Goal: Use online tool/utility

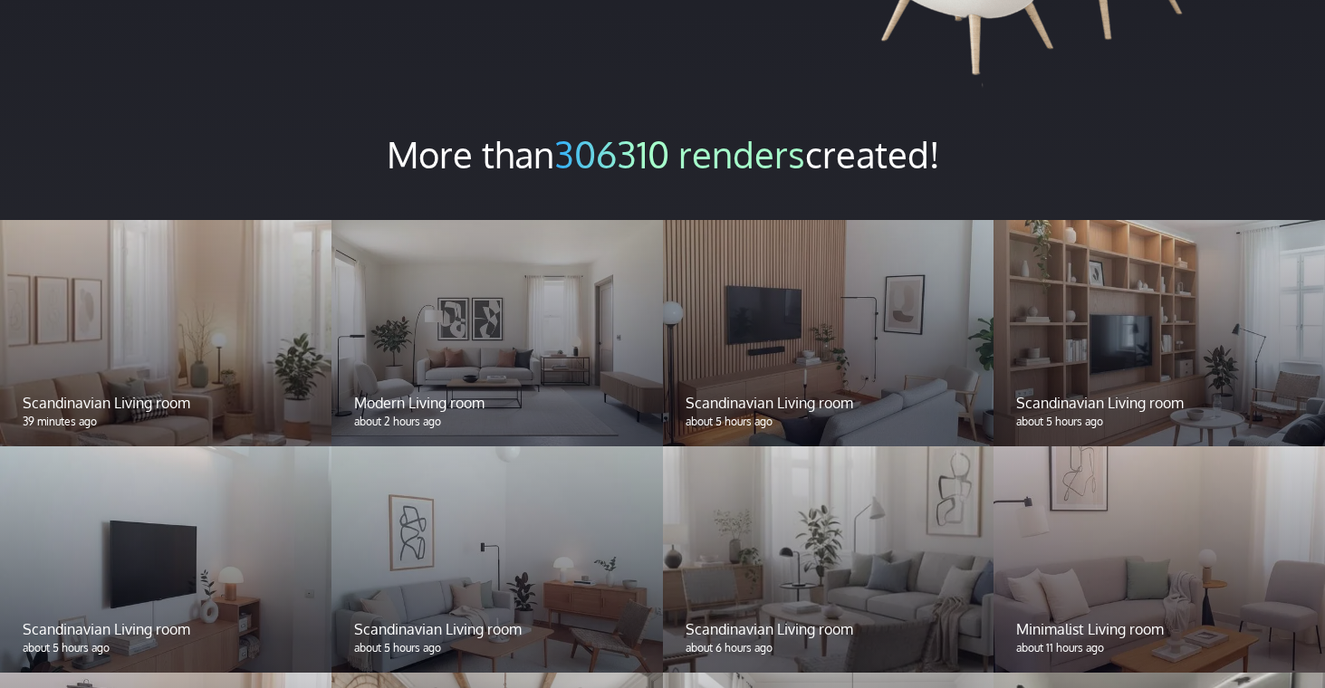
scroll to position [1391, 0]
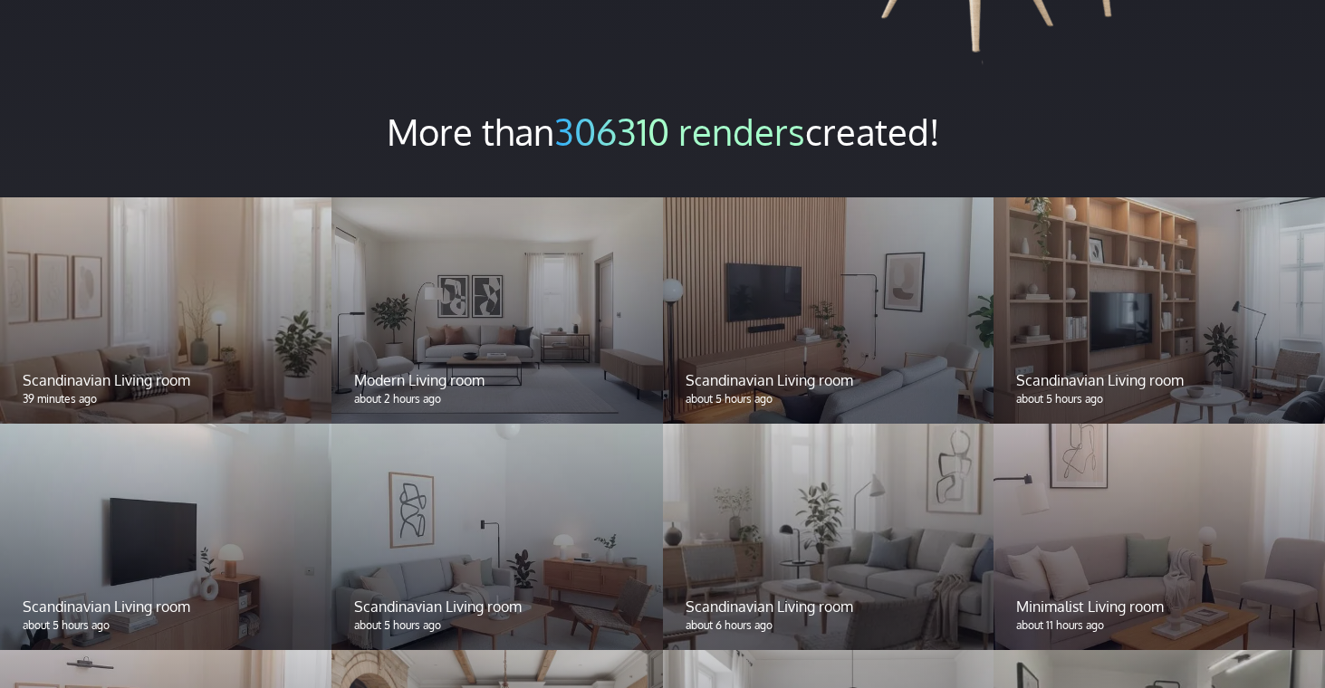
click at [482, 277] on div at bounding box center [496, 310] width 331 height 226
click at [454, 353] on div "Modern Living room about 2 hours ago" at bounding box center [496, 388] width 331 height 71
click at [440, 369] on p "Modern Living room" at bounding box center [497, 380] width 286 height 22
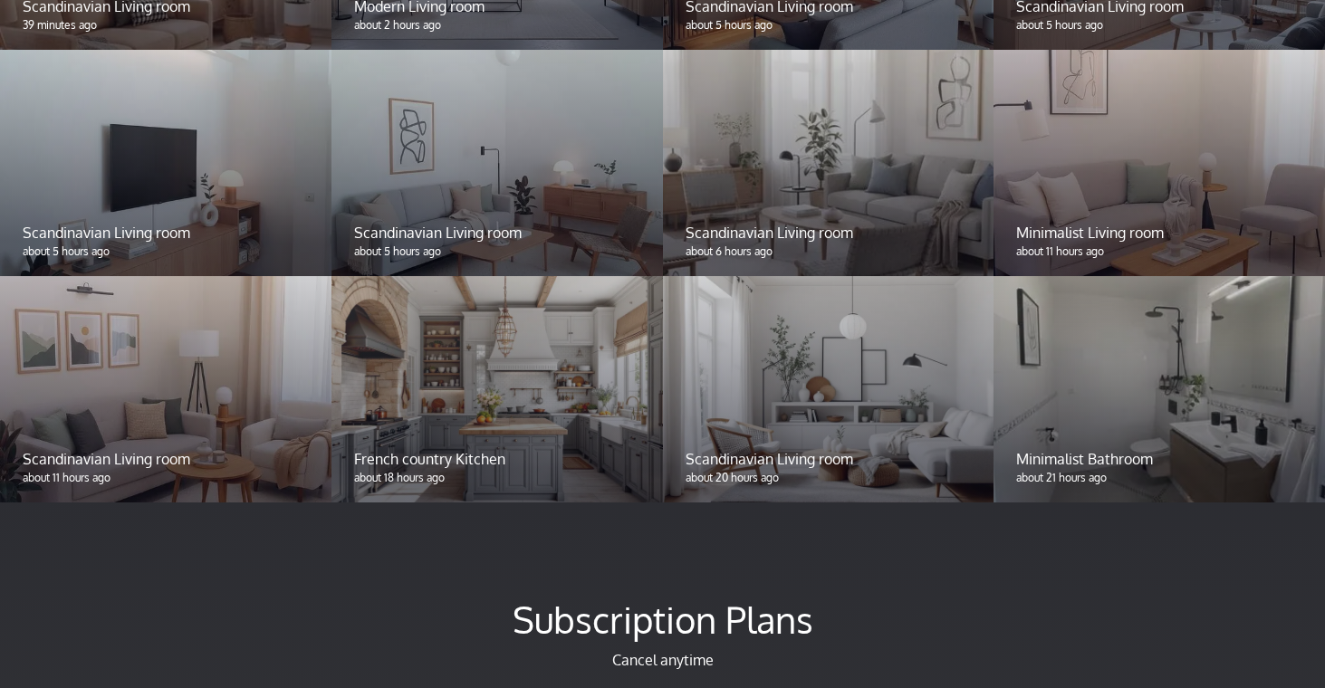
scroll to position [1770, 0]
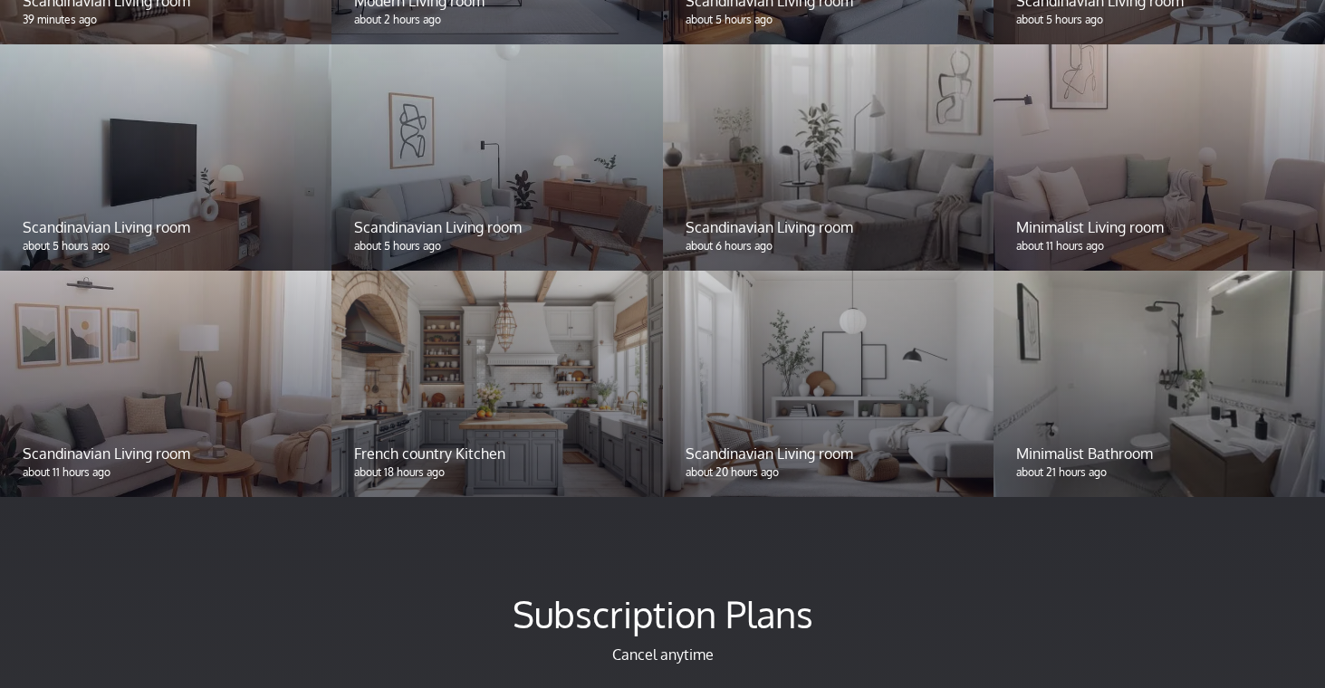
click at [534, 372] on div at bounding box center [496, 384] width 331 height 226
click at [807, 427] on div "Scandinavian Living room about 20 hours ago" at bounding box center [828, 462] width 331 height 71
click at [1089, 427] on div "Minimalist Bathroom about 21 hours ago" at bounding box center [1158, 462] width 331 height 71
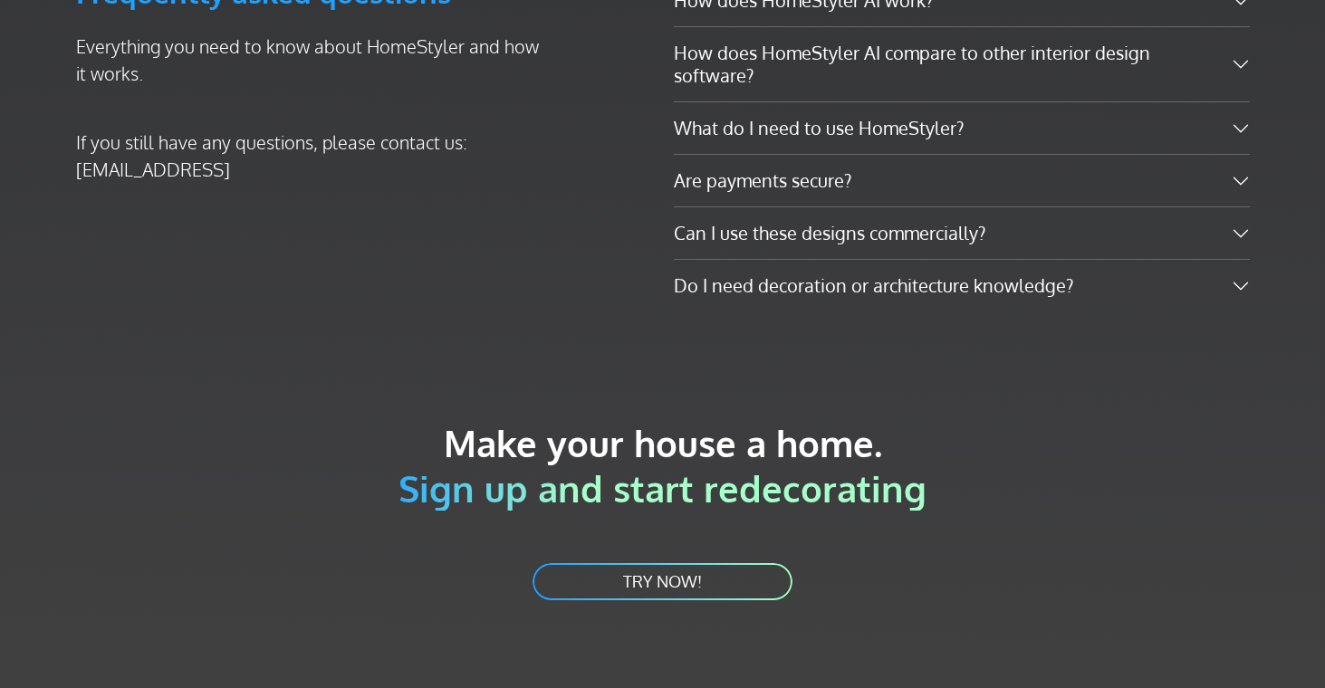
scroll to position [3036, 0]
click at [600, 562] on link "TRY NOW!" at bounding box center [663, 582] width 264 height 41
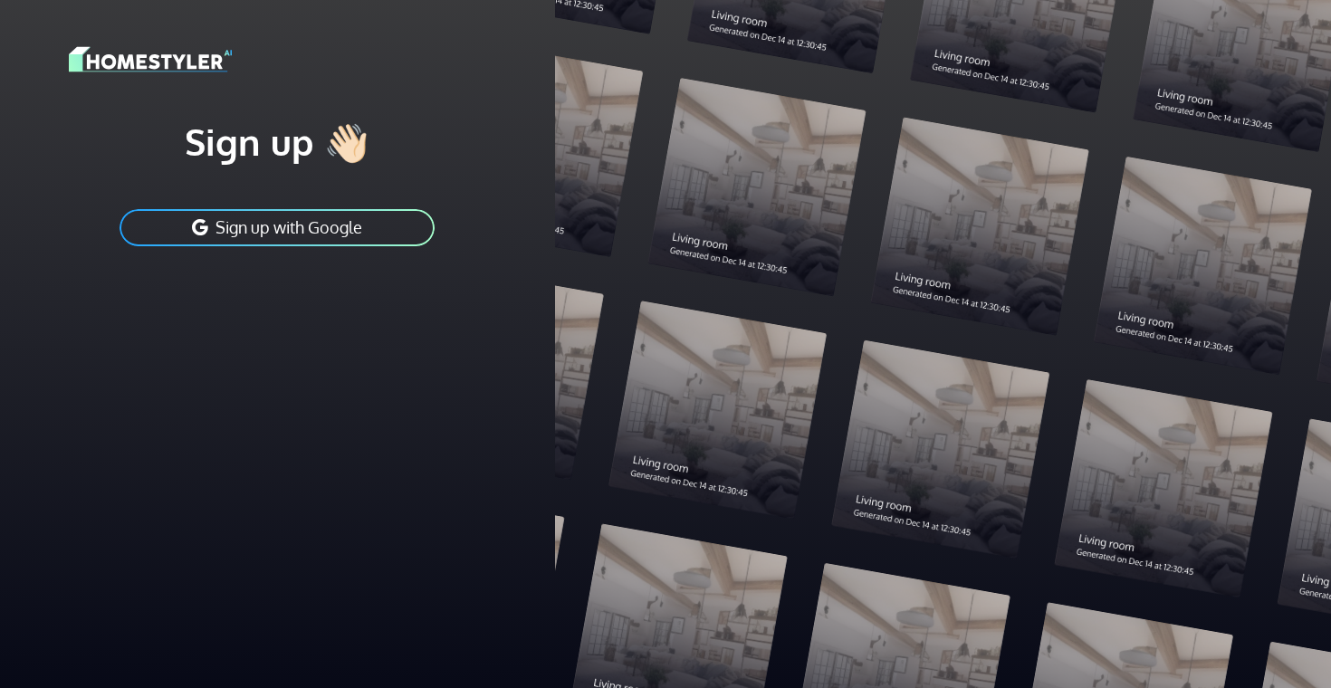
click at [285, 233] on button "Sign up with Google" at bounding box center [277, 227] width 319 height 41
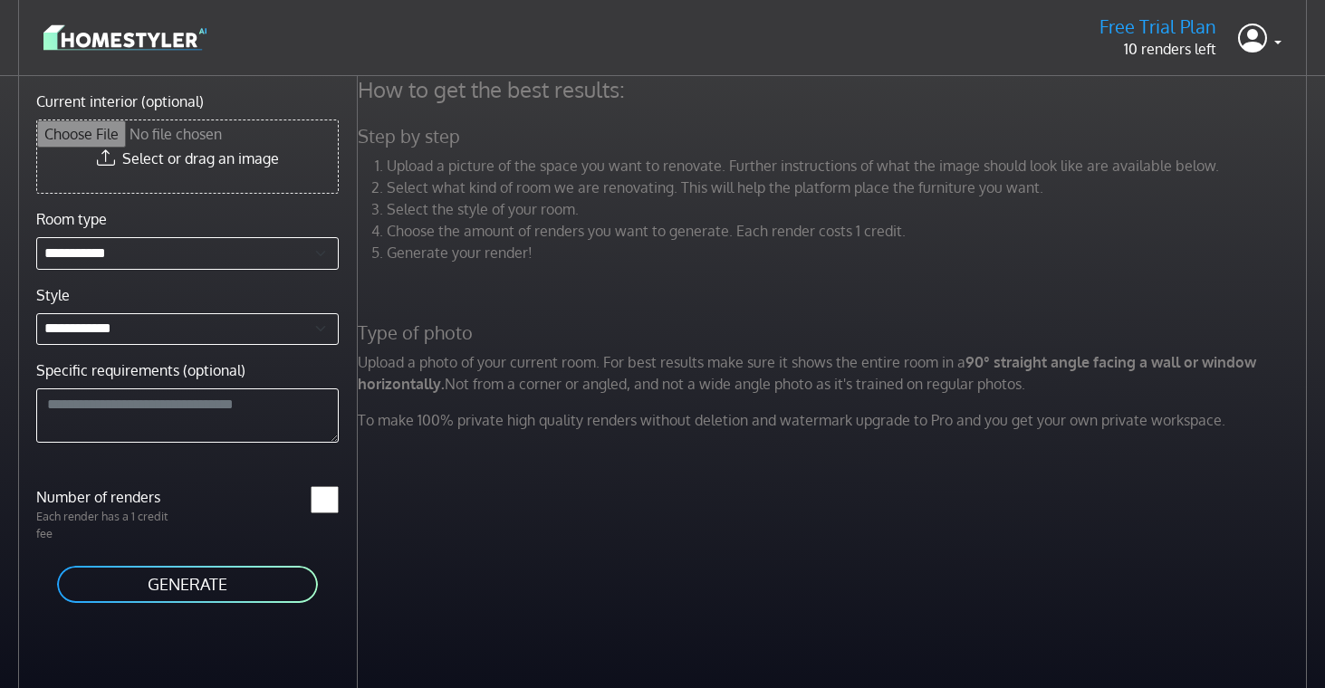
click at [226, 154] on input "Current interior (optional)" at bounding box center [187, 156] width 301 height 72
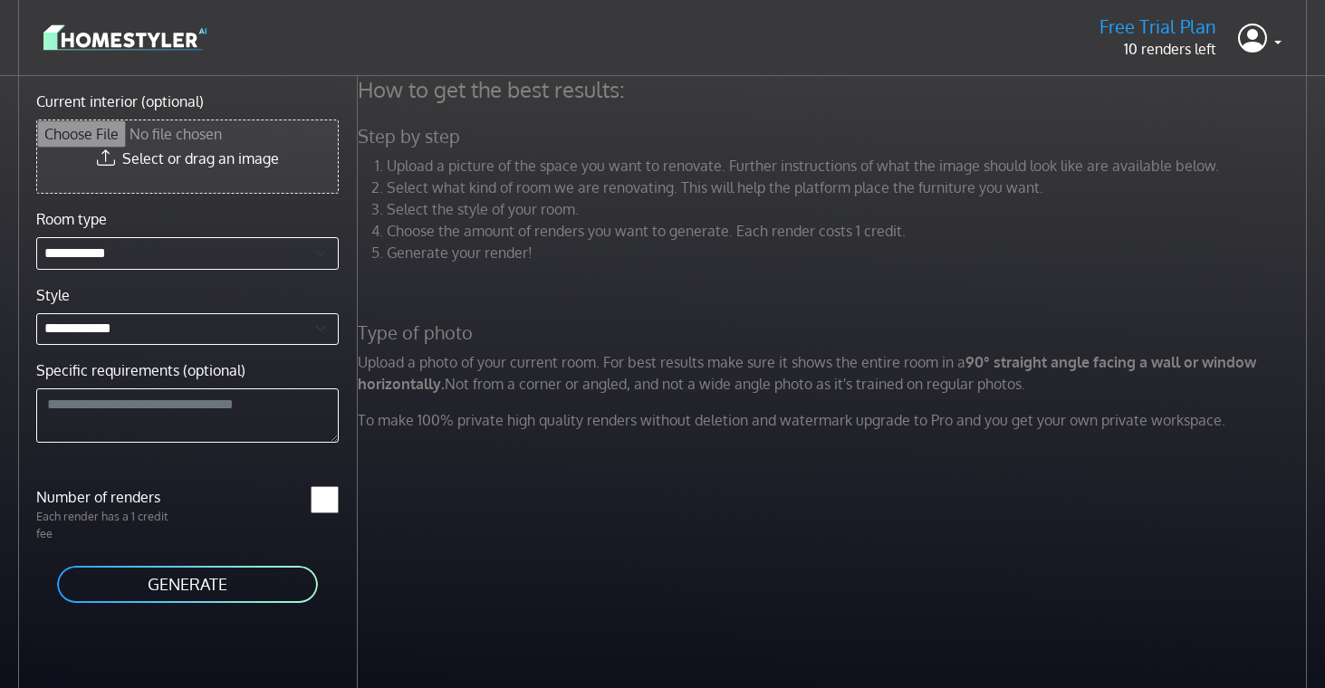
type input "**********"
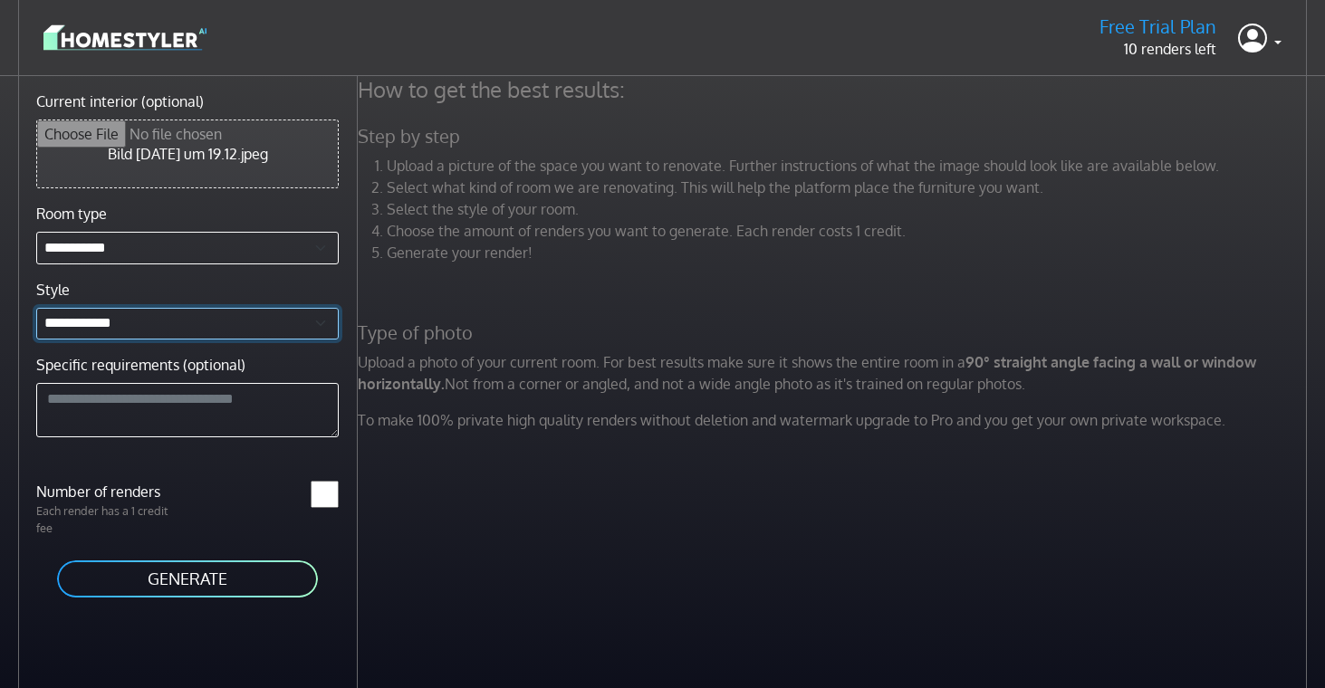
select select "******"
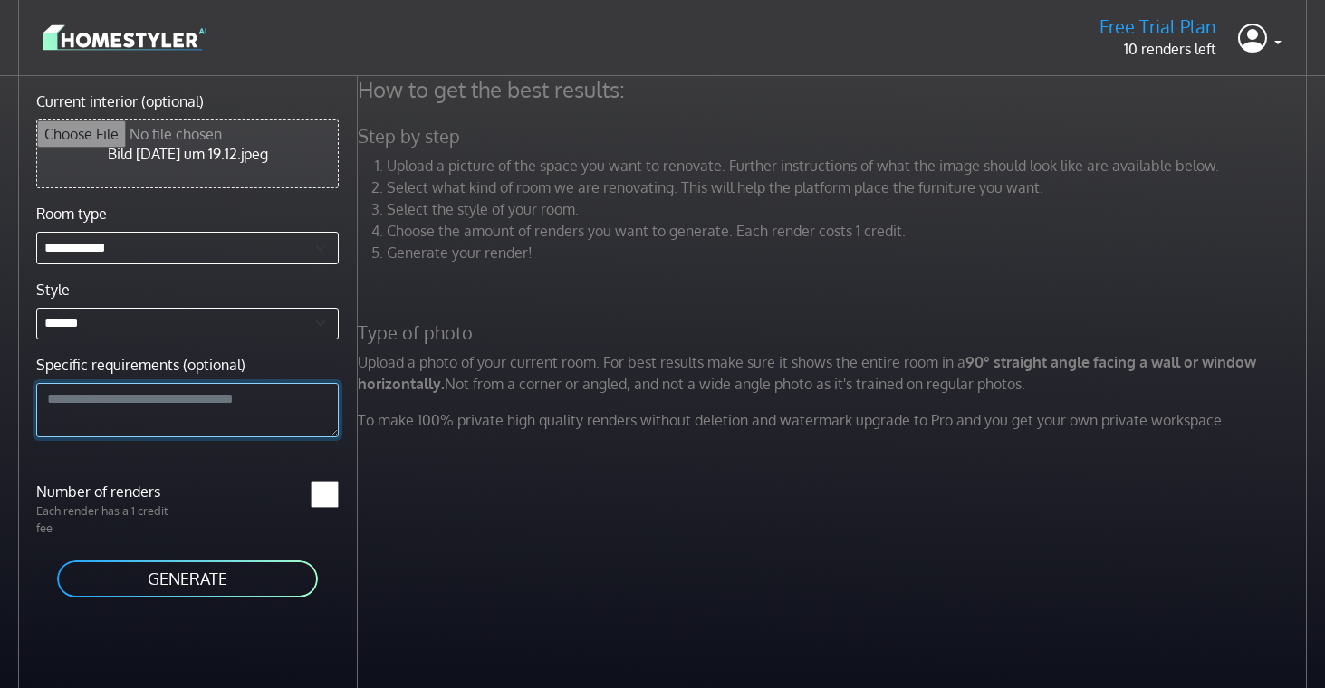
click at [225, 401] on textarea "Specific requirements (optional)" at bounding box center [187, 410] width 302 height 54
click at [192, 579] on button "GENERATE" at bounding box center [187, 579] width 264 height 41
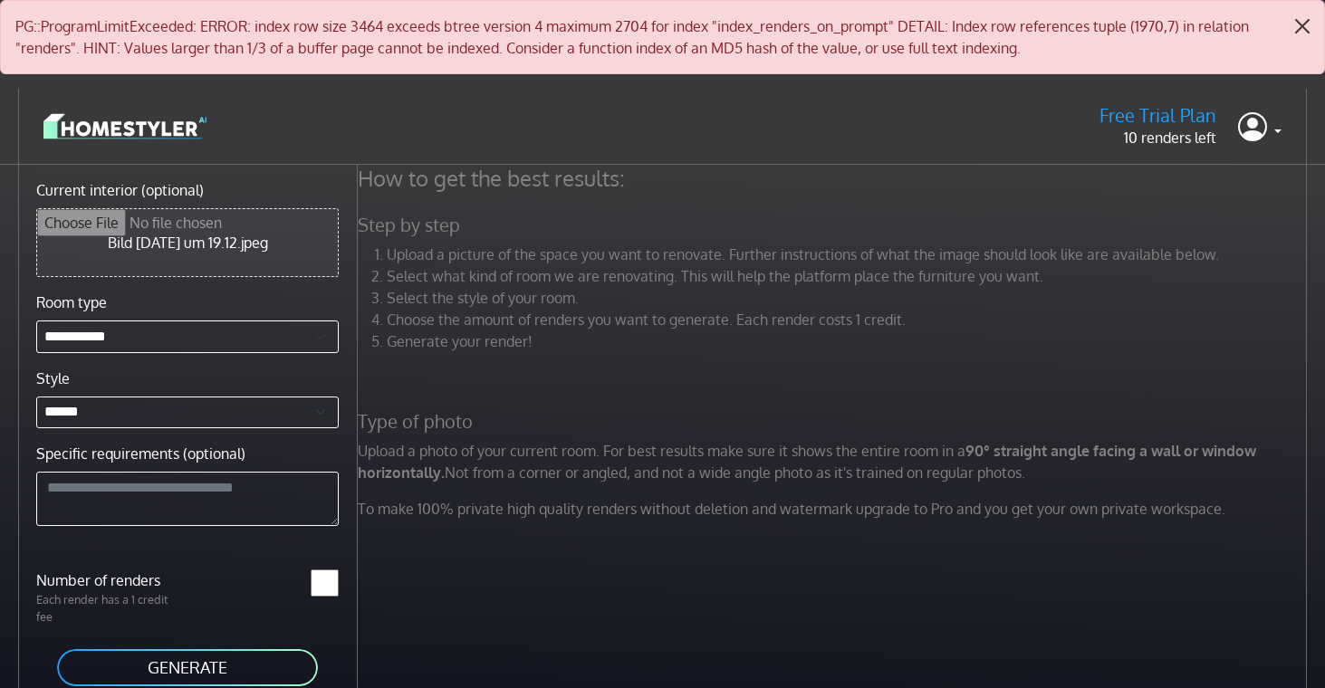
click at [1305, 31] on button "Close" at bounding box center [1302, 26] width 43 height 51
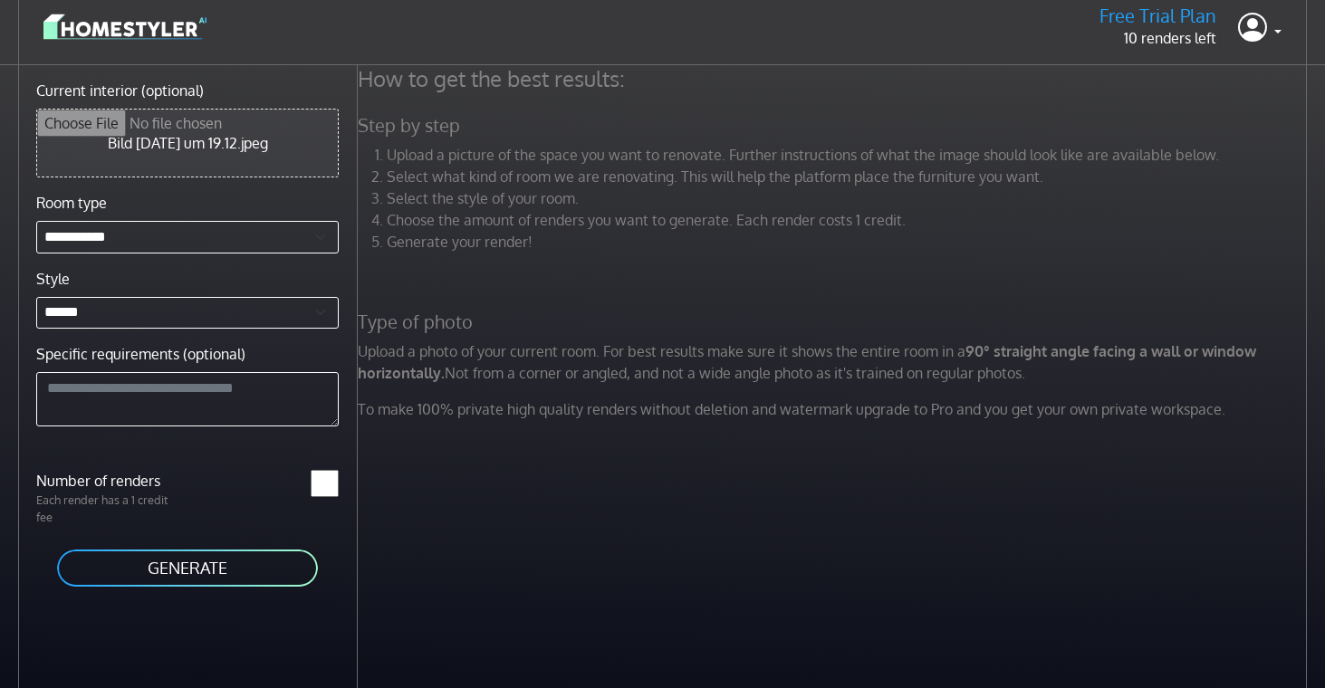
scroll to position [5, 0]
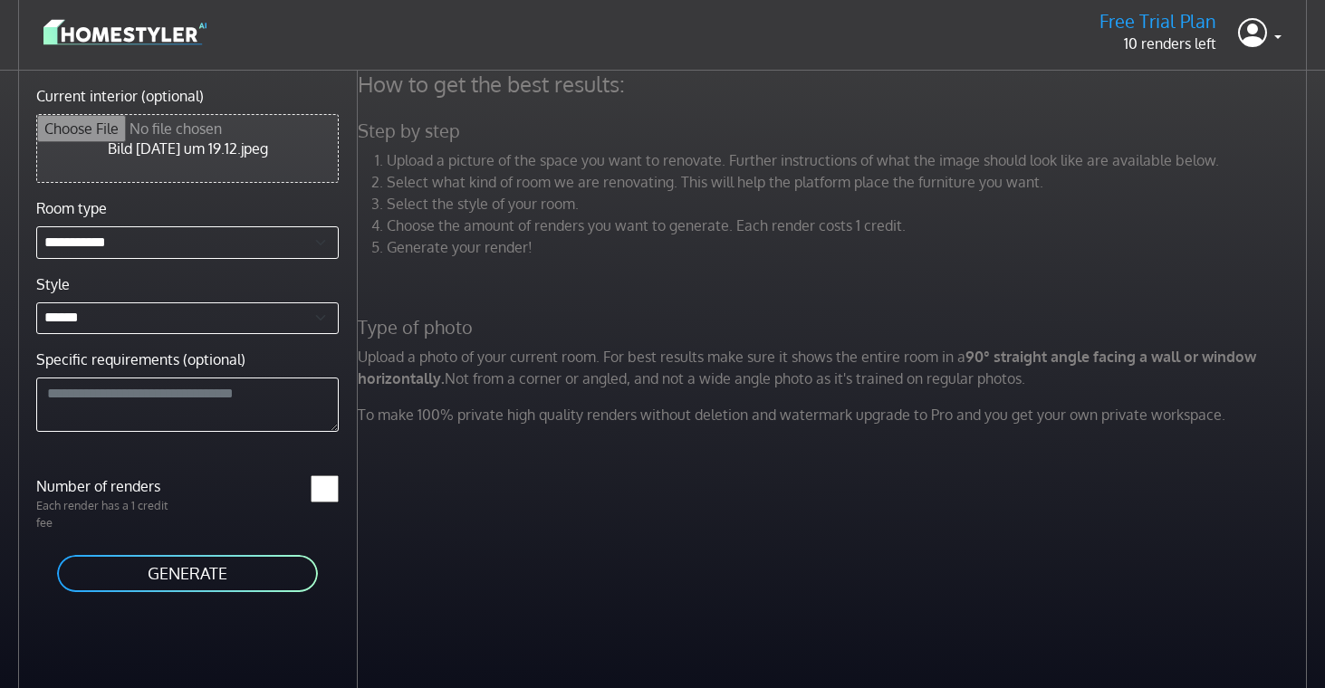
click at [258, 149] on input "Current interior (optional)" at bounding box center [187, 148] width 301 height 67
click at [150, 577] on button "GENERATE" at bounding box center [187, 573] width 264 height 41
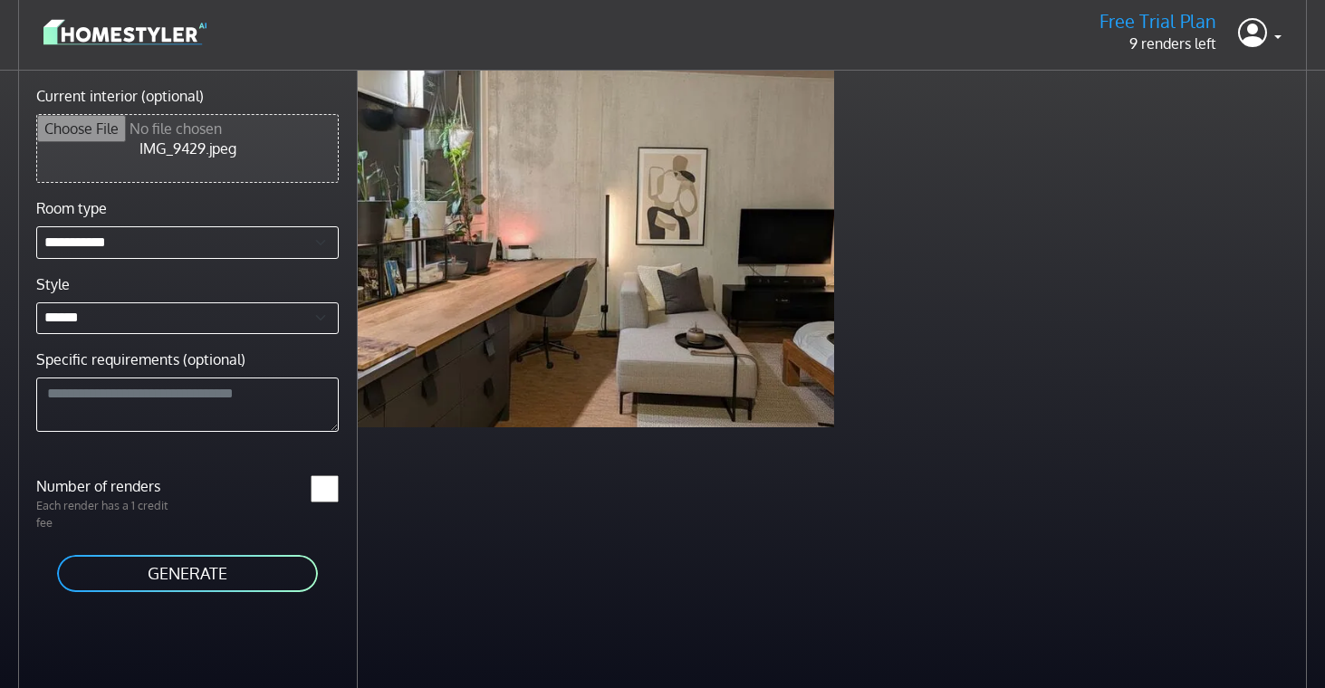
click at [194, 157] on input "Current interior (optional)" at bounding box center [187, 148] width 301 height 67
click at [206, 142] on input "Current interior (optional)" at bounding box center [187, 148] width 301 height 67
type input "**********"
click at [195, 399] on textarea "Specific requirements (optional)" at bounding box center [187, 405] width 302 height 54
click at [154, 569] on button "GENERATE" at bounding box center [187, 573] width 264 height 41
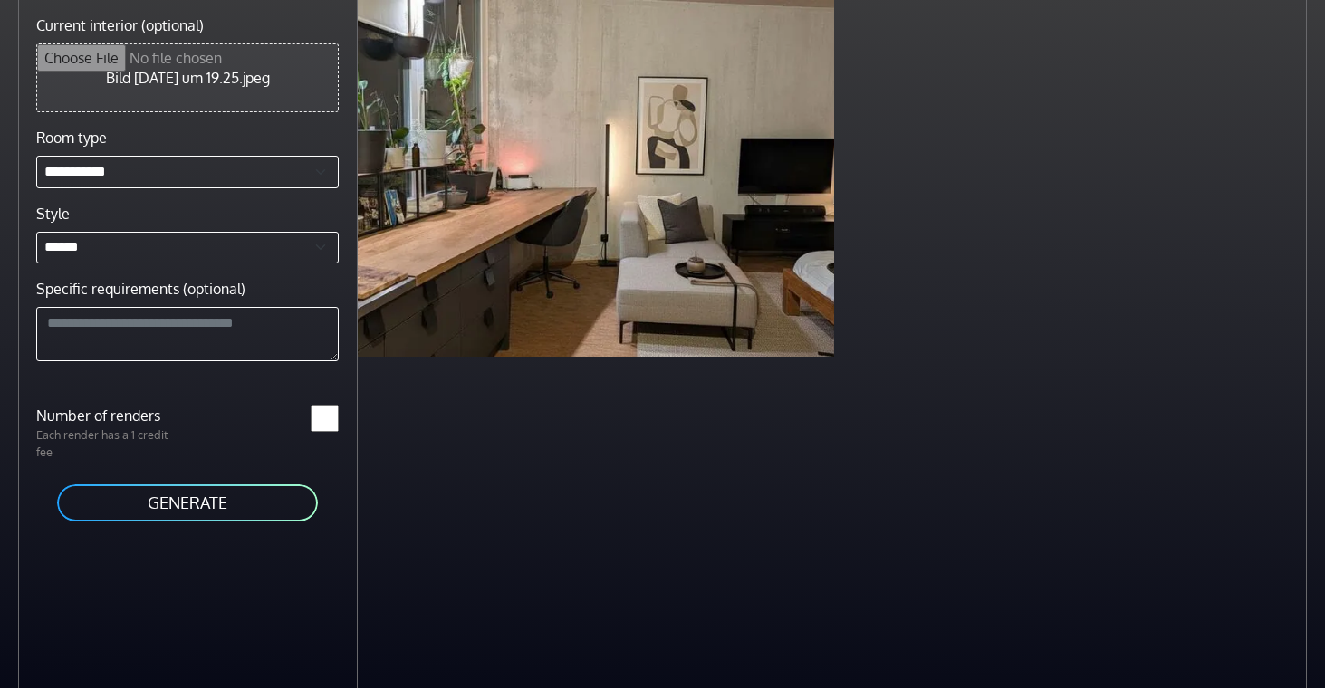
scroll to position [76, 0]
click at [229, 508] on button "GENERATE" at bounding box center [187, 503] width 264 height 41
